Goal: Information Seeking & Learning: Learn about a topic

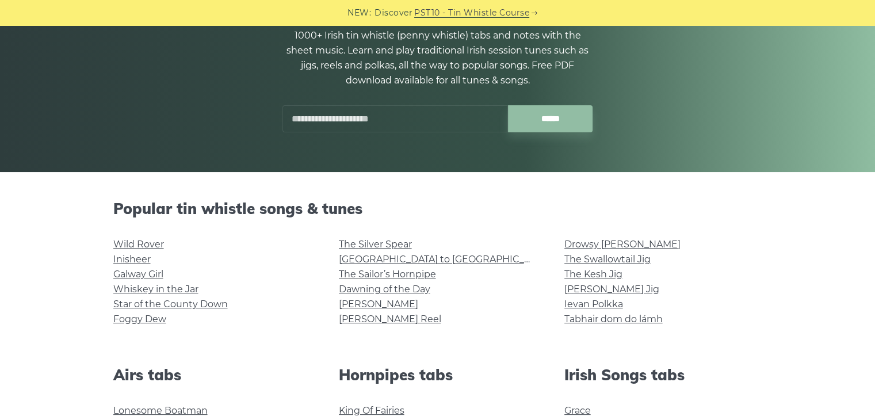
scroll to position [140, 0]
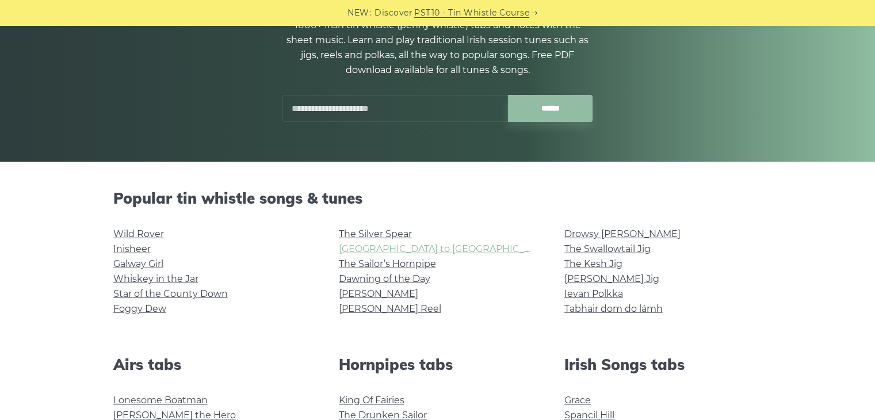
click at [364, 247] on link "Rocky Road to Dublin" at bounding box center [445, 248] width 212 height 11
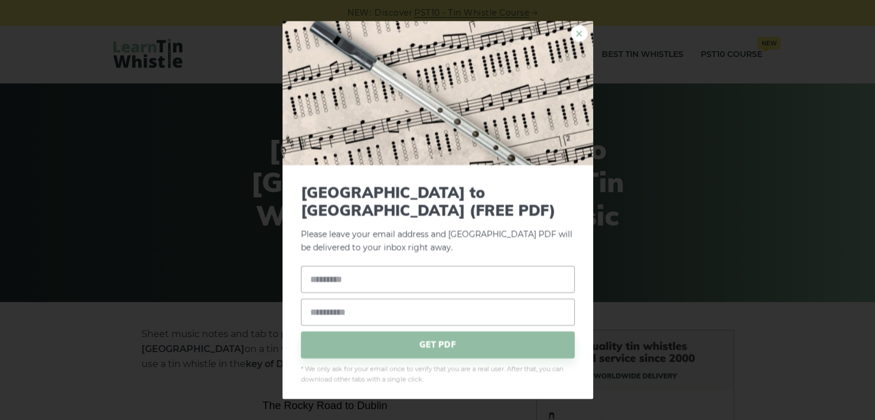
click at [586, 37] on link "×" at bounding box center [579, 33] width 17 height 17
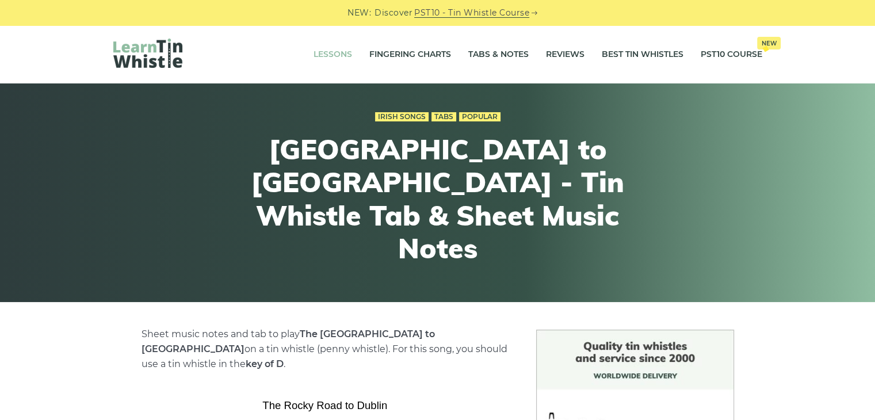
click at [333, 55] on link "Lessons" at bounding box center [333, 54] width 39 height 29
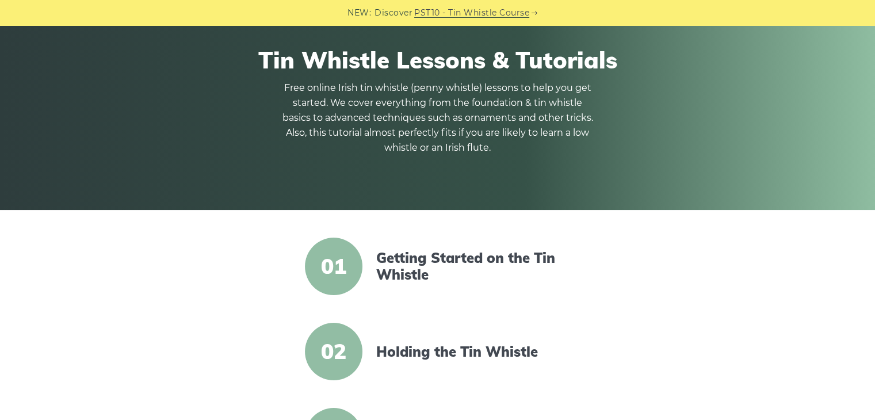
scroll to position [147, 0]
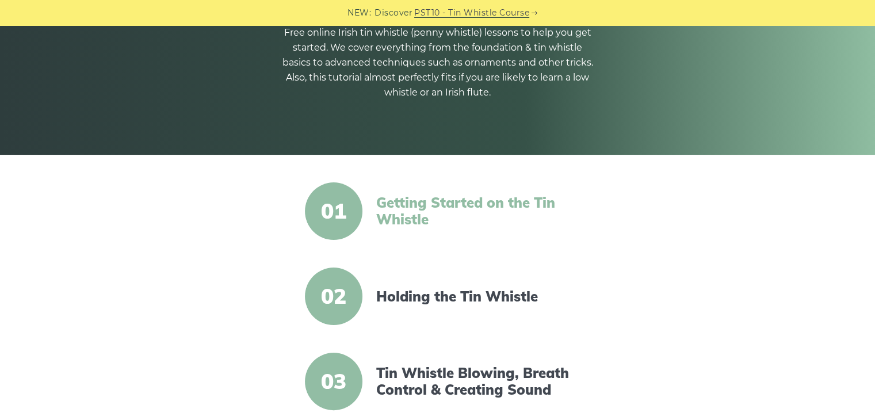
click at [391, 205] on link "Getting Started on the Tin Whistle" at bounding box center [475, 211] width 198 height 33
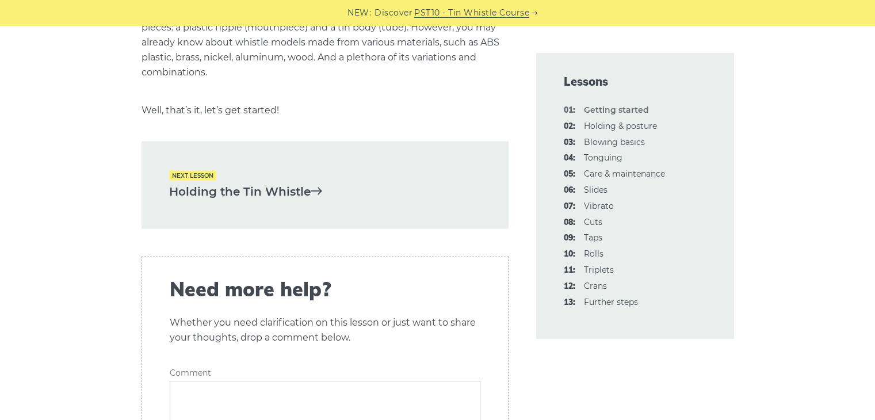
scroll to position [2490, 0]
click at [296, 182] on link "Holding the Tin Whistle" at bounding box center [325, 191] width 312 height 19
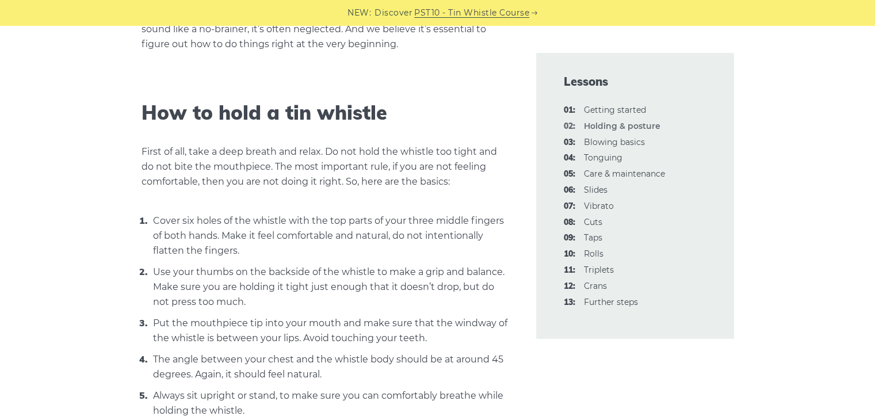
scroll to position [325, 0]
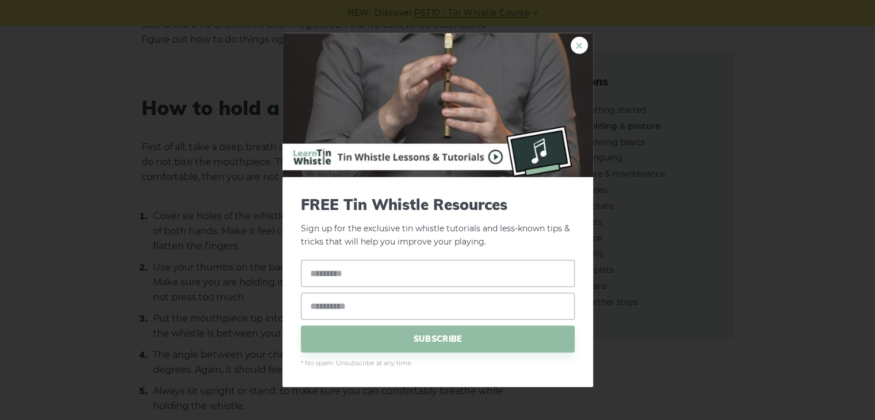
click at [580, 37] on link "×" at bounding box center [579, 45] width 17 height 17
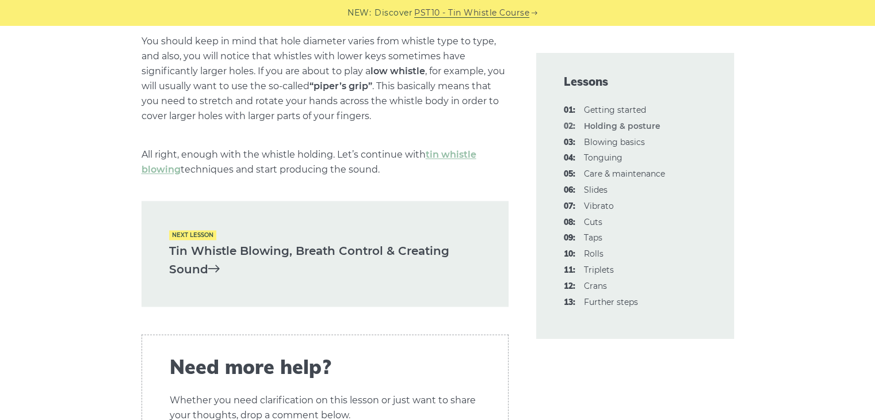
scroll to position [1662, 0]
click at [230, 246] on link "Tin Whistle Blowing, Breath Control & Creating Sound" at bounding box center [325, 259] width 312 height 37
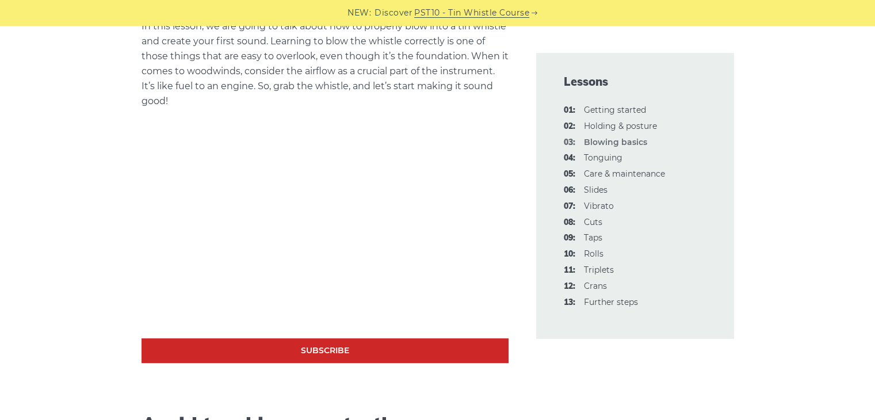
scroll to position [306, 0]
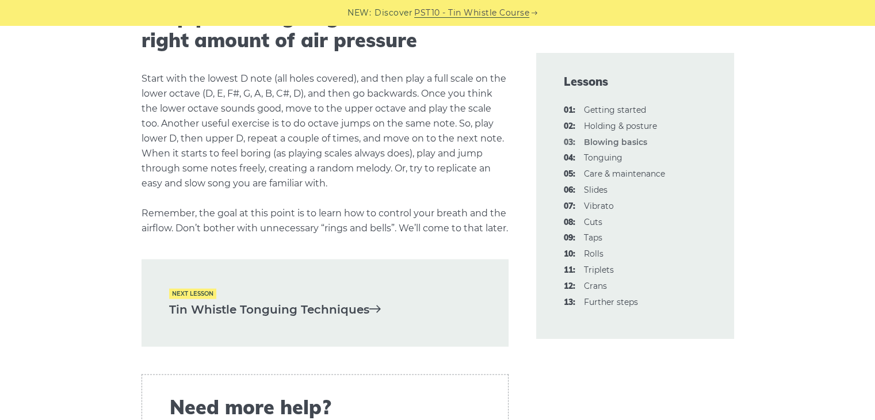
scroll to position [2272, 0]
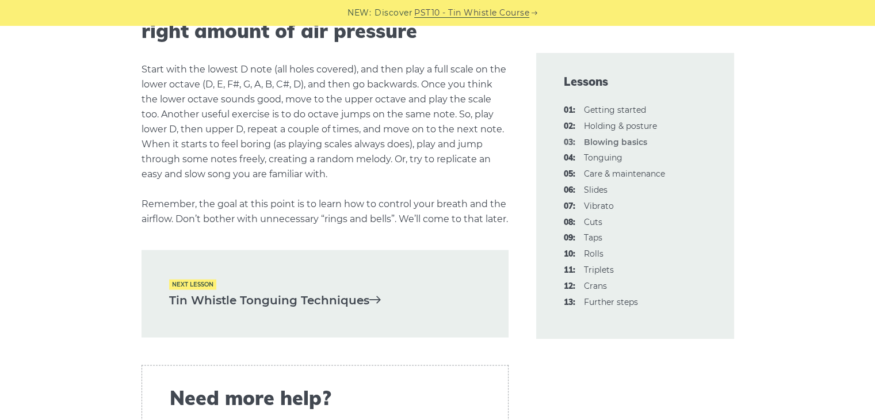
click at [353, 310] on link "Tin Whistle Tonguing Techniques" at bounding box center [325, 300] width 312 height 19
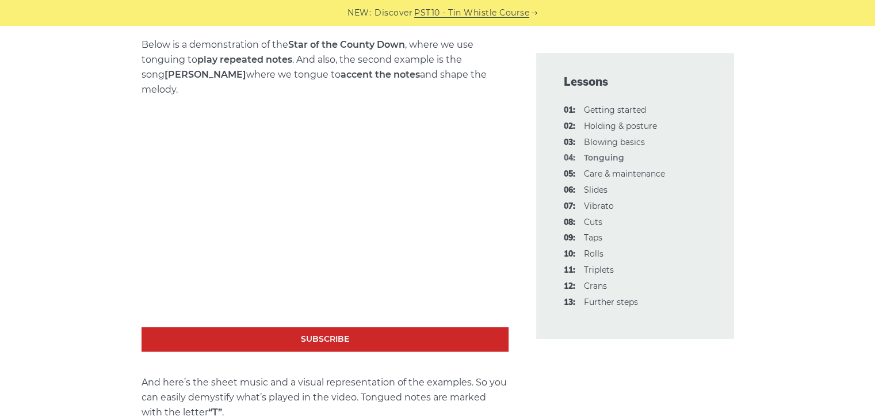
scroll to position [1582, 0]
